Goal: Task Accomplishment & Management: Manage account settings

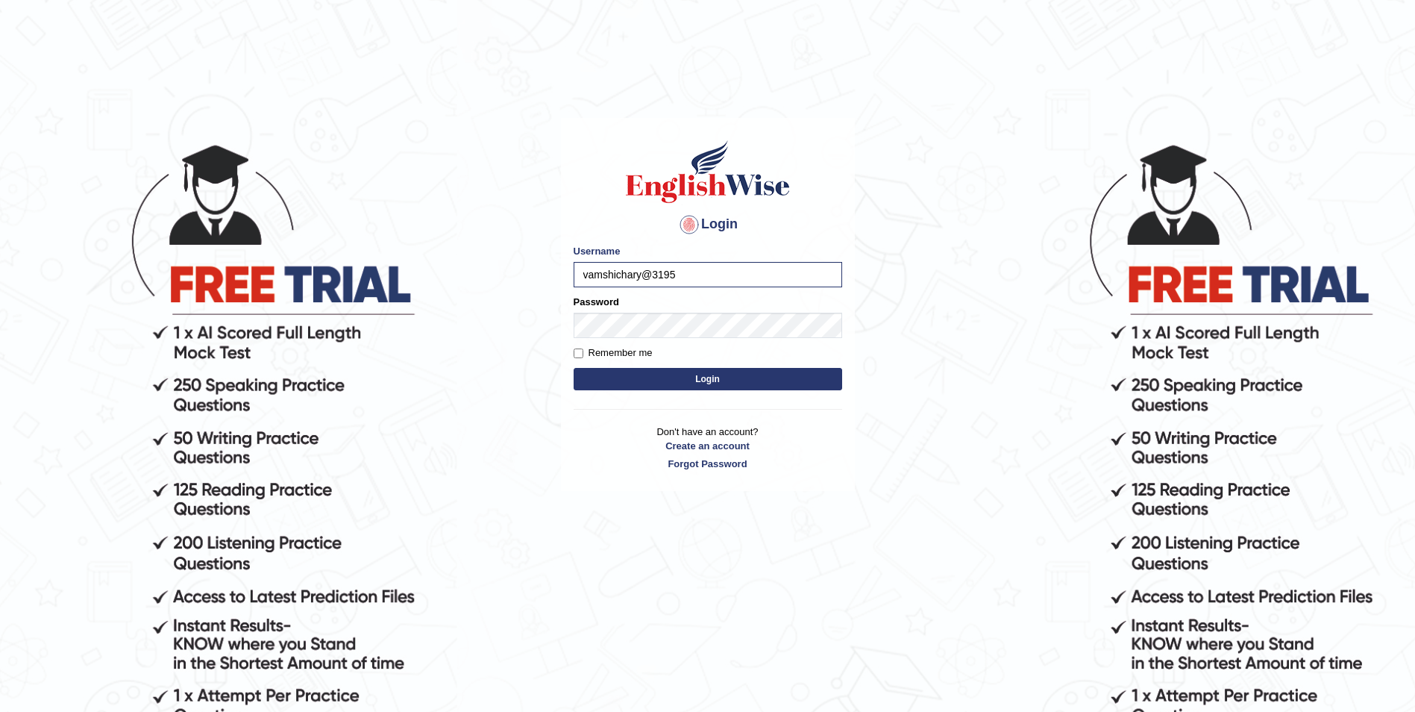
click at [745, 272] on input "vamshichary@3195" at bounding box center [708, 274] width 269 height 25
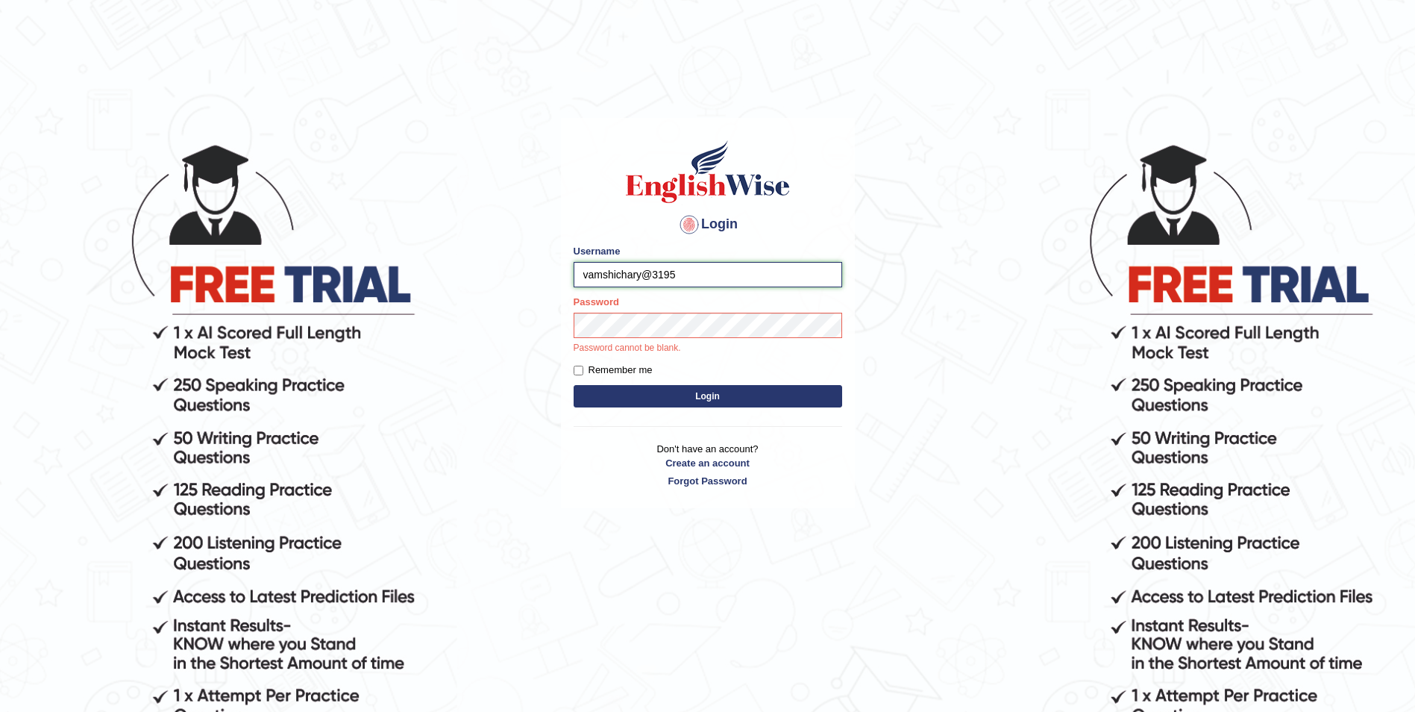
click at [651, 277] on input "vamshichary@3195" at bounding box center [708, 274] width 269 height 25
click at [695, 272] on input "vamshichary3195" at bounding box center [708, 274] width 269 height 25
type input "[EMAIL_ADDRESS][DOMAIN_NAME]"
click at [792, 395] on button "Login" at bounding box center [708, 396] width 269 height 22
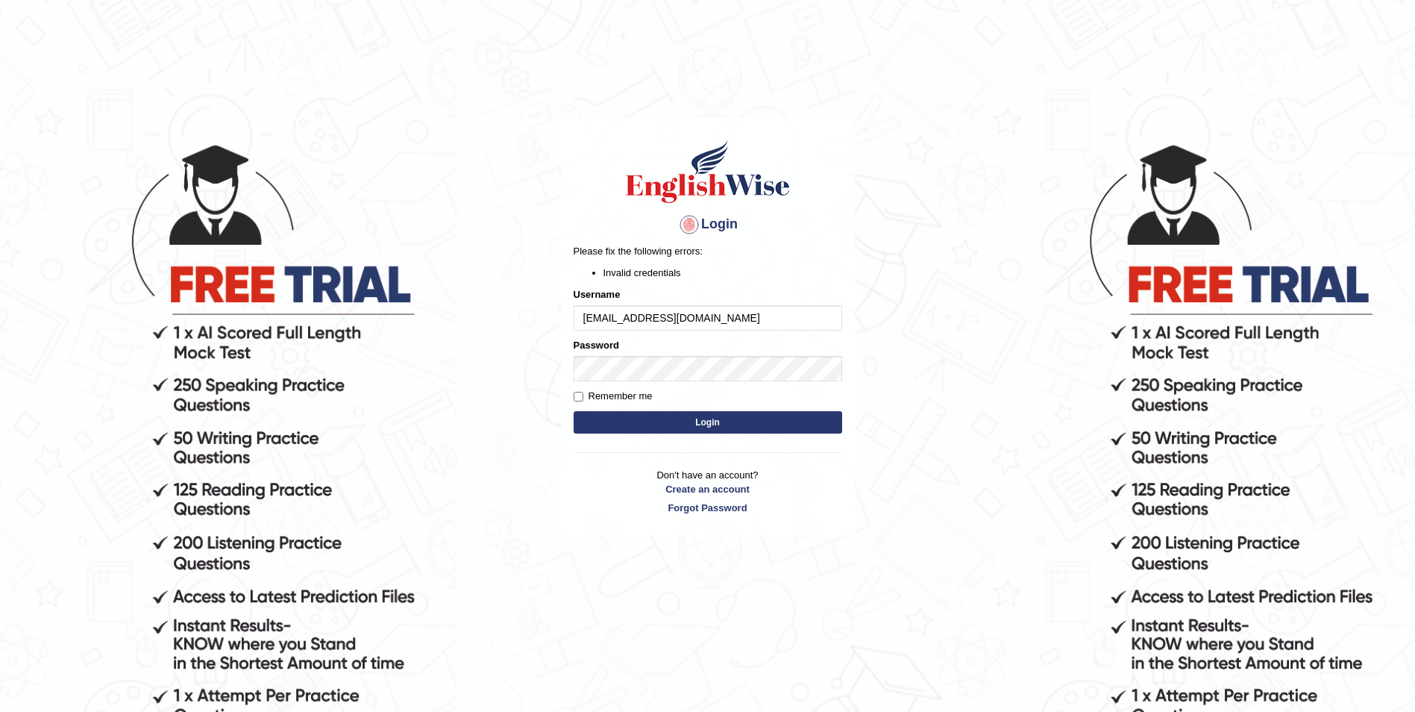
click at [799, 419] on button "Login" at bounding box center [708, 422] width 269 height 22
click at [783, 414] on button "Login" at bounding box center [708, 422] width 269 height 22
